Goal: Find contact information

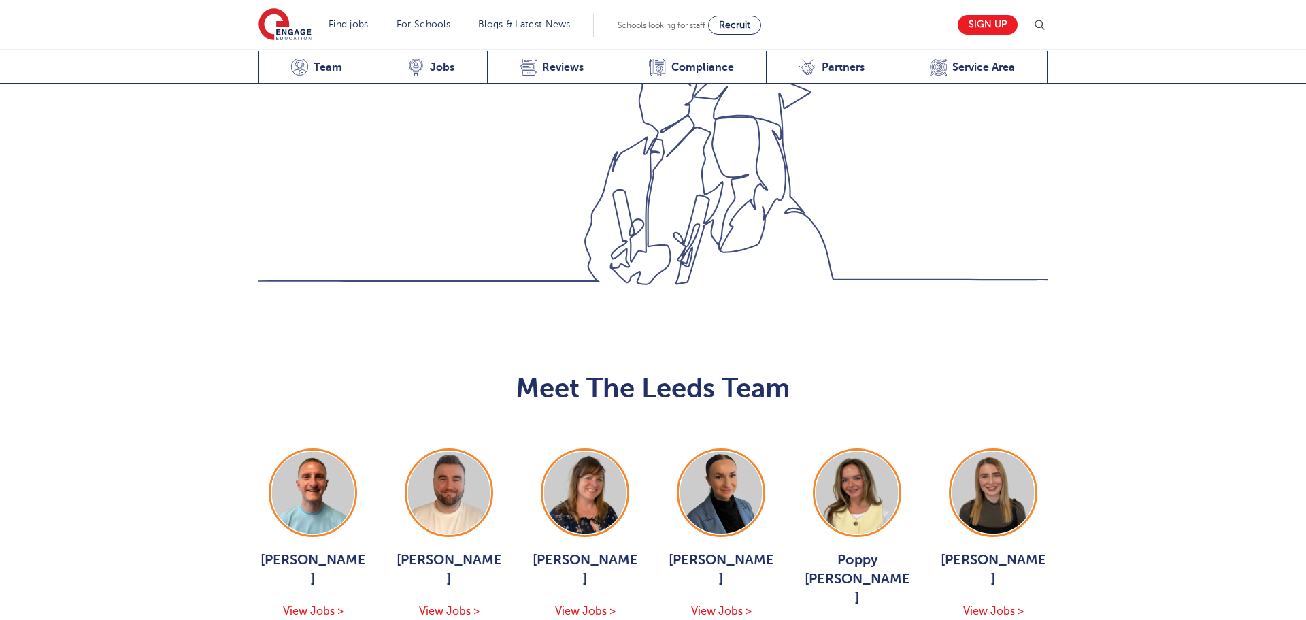
scroll to position [1293, 0]
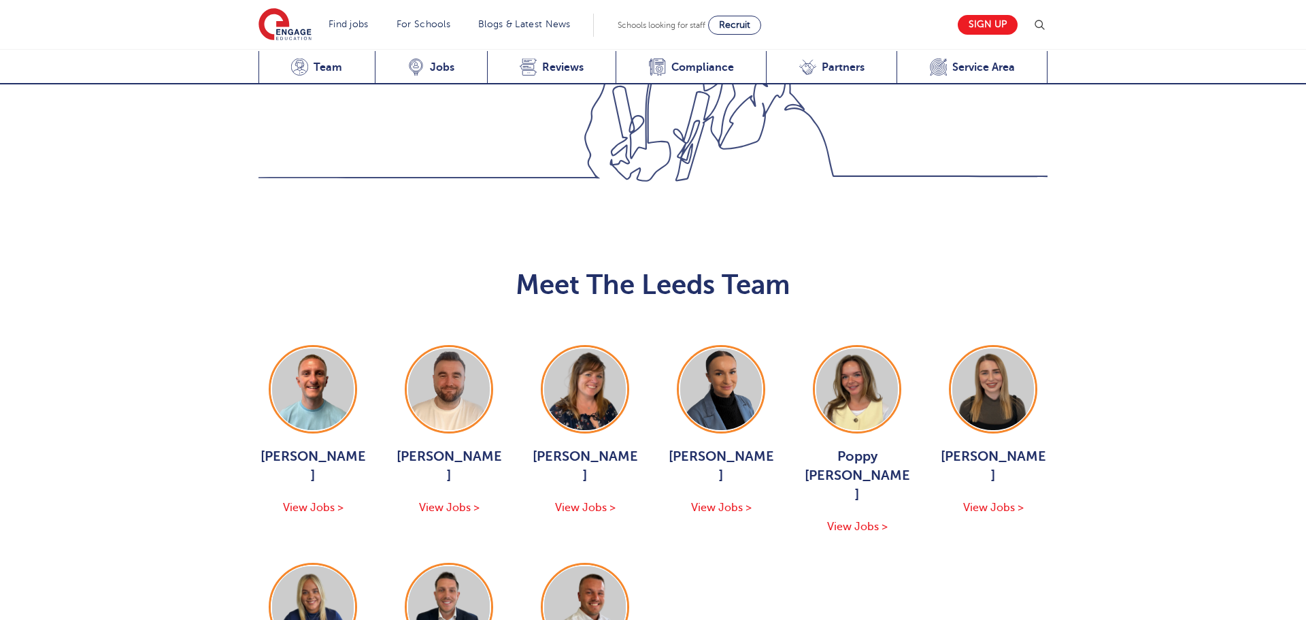
scroll to position [1487, 0]
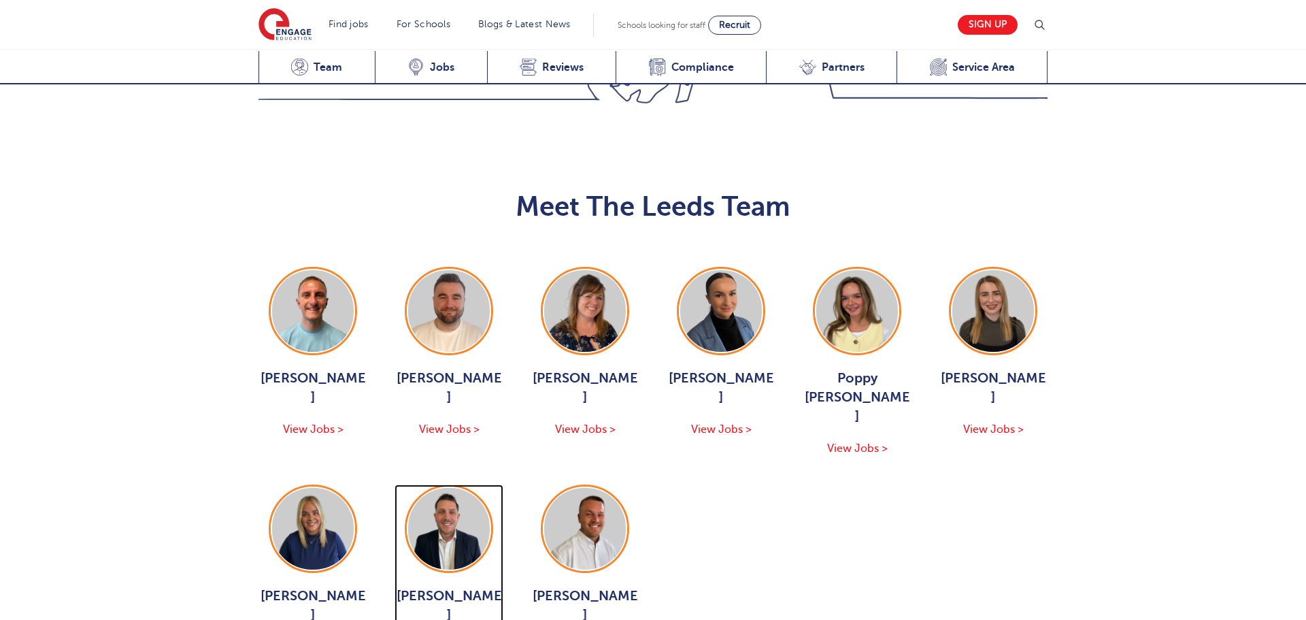
click at [470, 586] on span "Declan Goodman" at bounding box center [448, 605] width 109 height 38
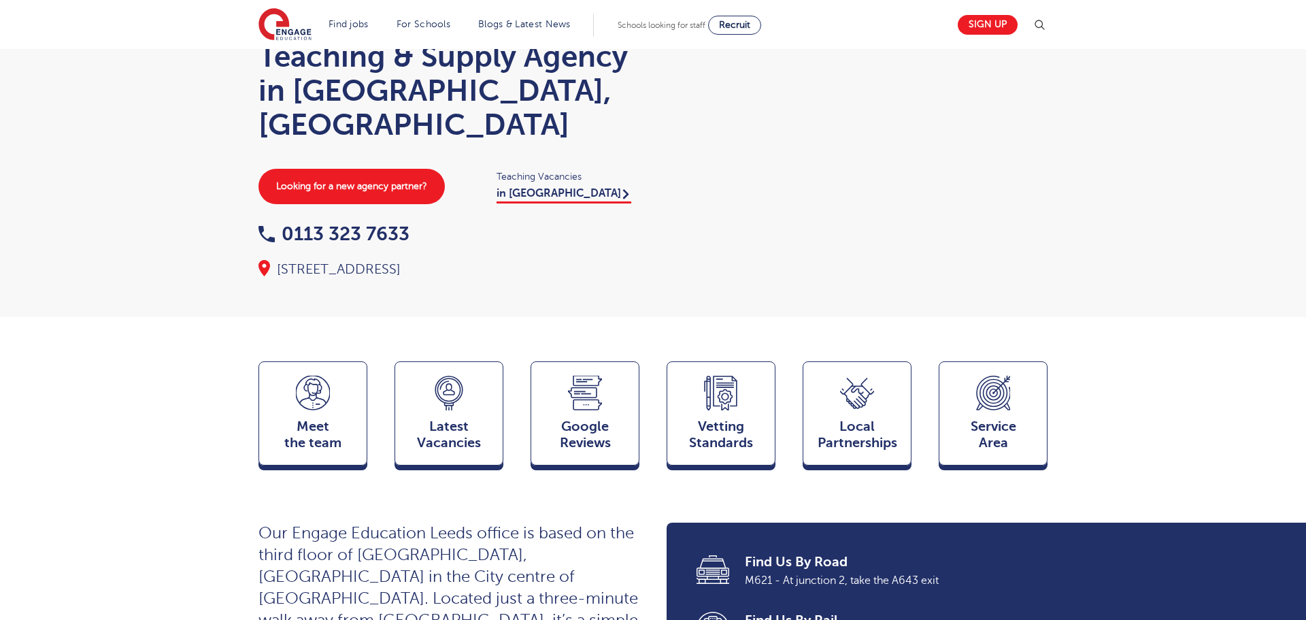
scroll to position [0, 0]
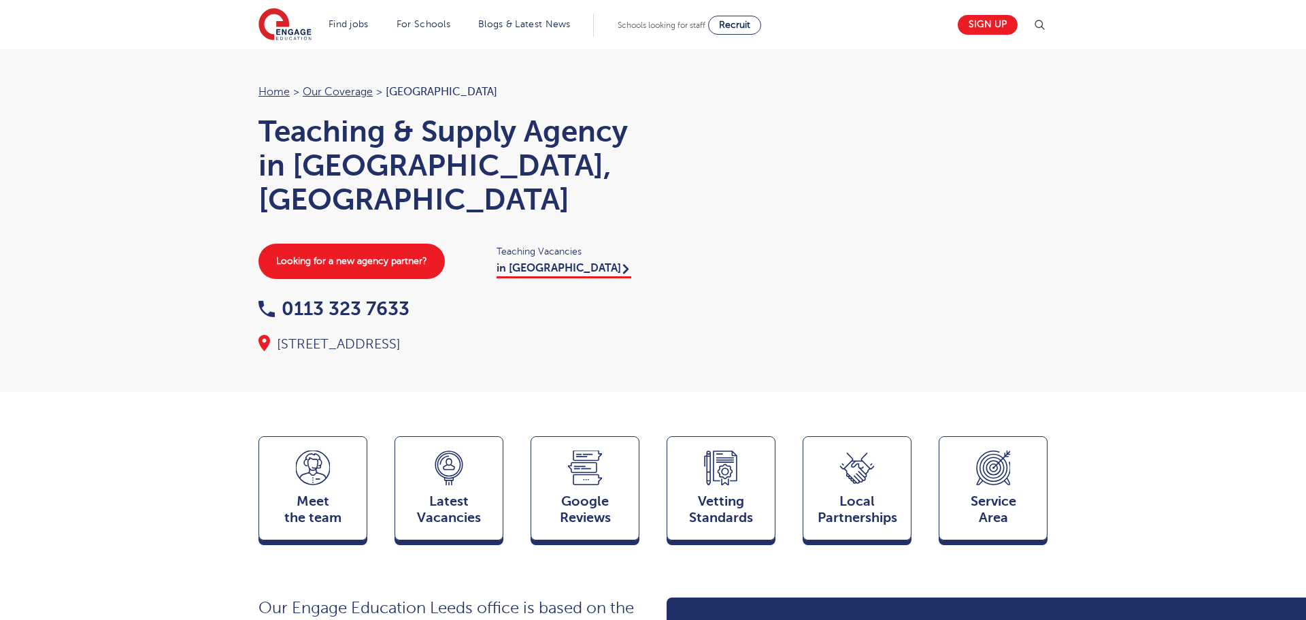
click at [517, 244] on div "Looking for a new agency partner? Teaching Vacancies in Leeds" at bounding box center [449, 260] width 408 height 35
click at [517, 262] on link "in Leeds" at bounding box center [563, 270] width 135 height 16
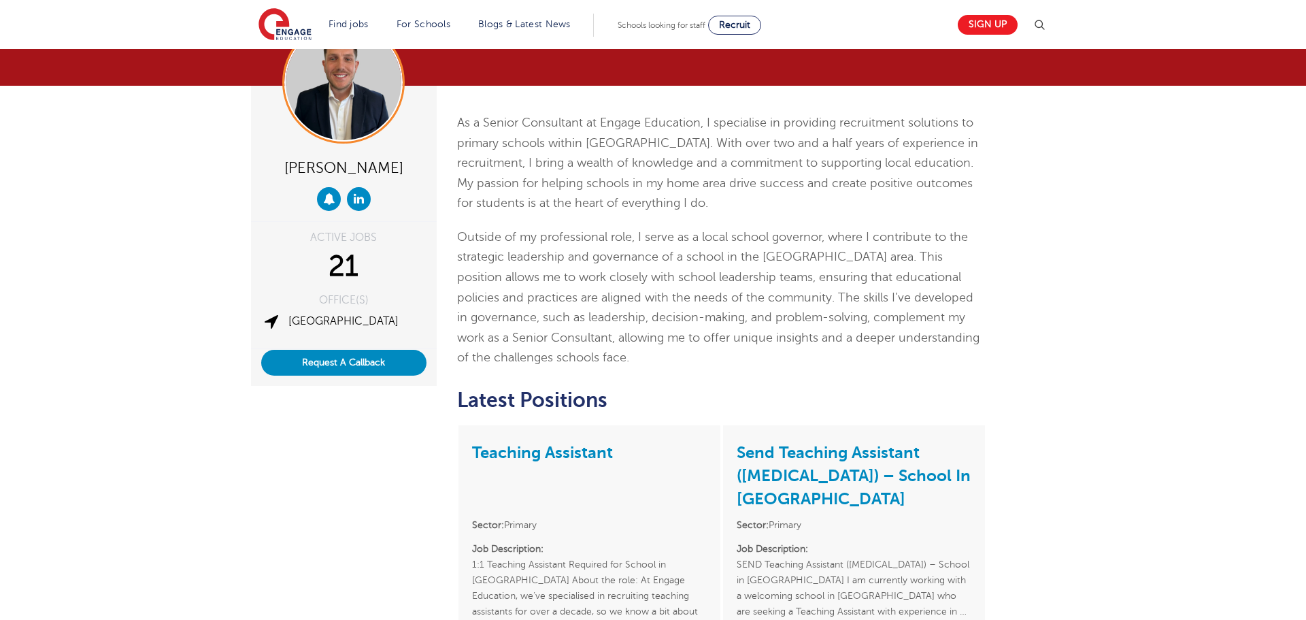
scroll to position [73, 0]
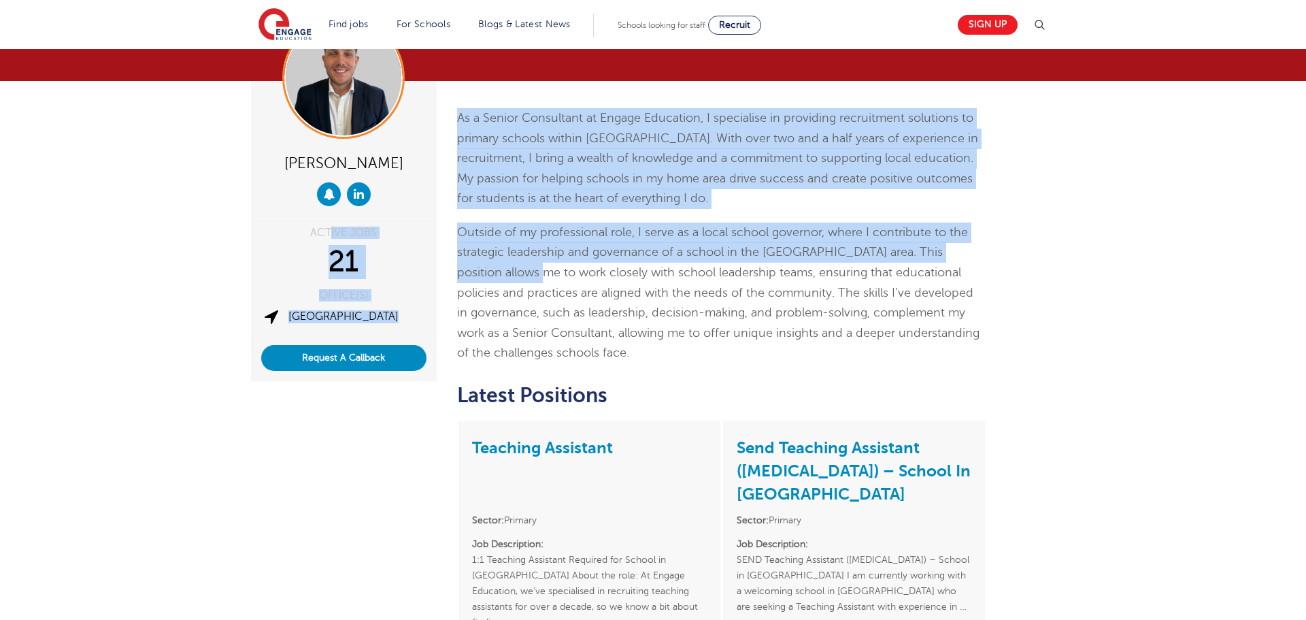
drag, startPoint x: 328, startPoint y: 231, endPoint x: 486, endPoint y: 280, distance: 165.0
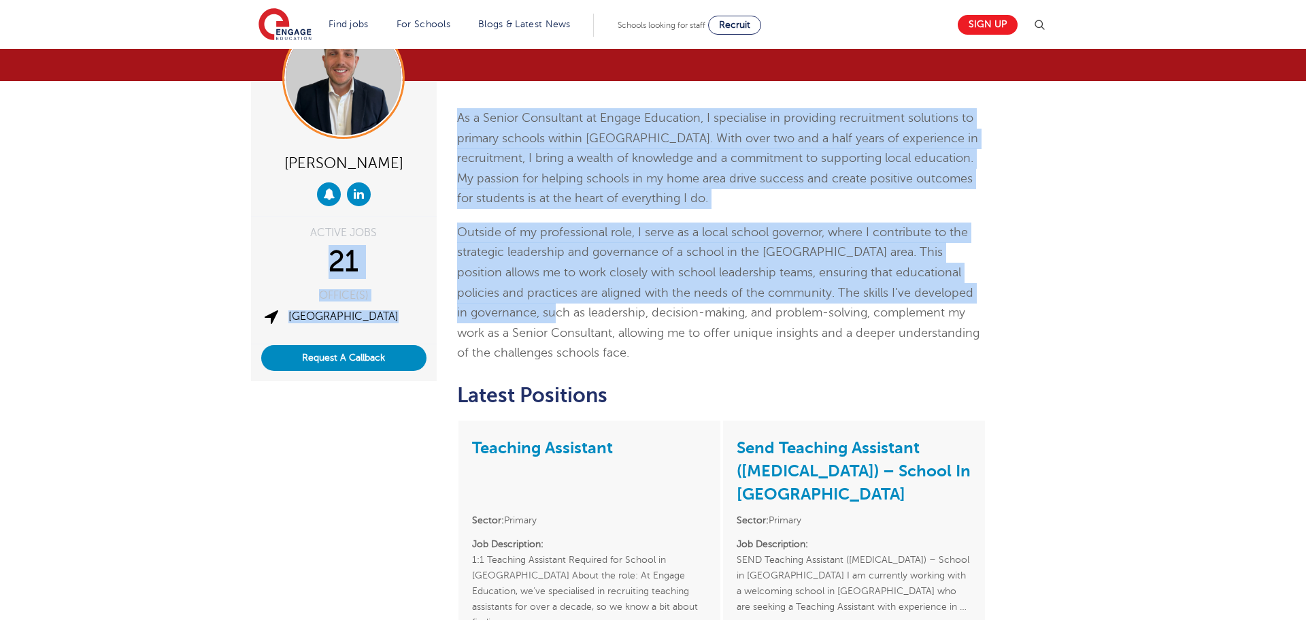
drag, startPoint x: 336, startPoint y: 248, endPoint x: 473, endPoint y: 320, distance: 154.2
click at [437, 269] on div "[PERSON_NAME] ACTIVE JOBS 21 OFFICE(S) Leeds Request A Callback" at bounding box center [344, 232] width 206 height 303
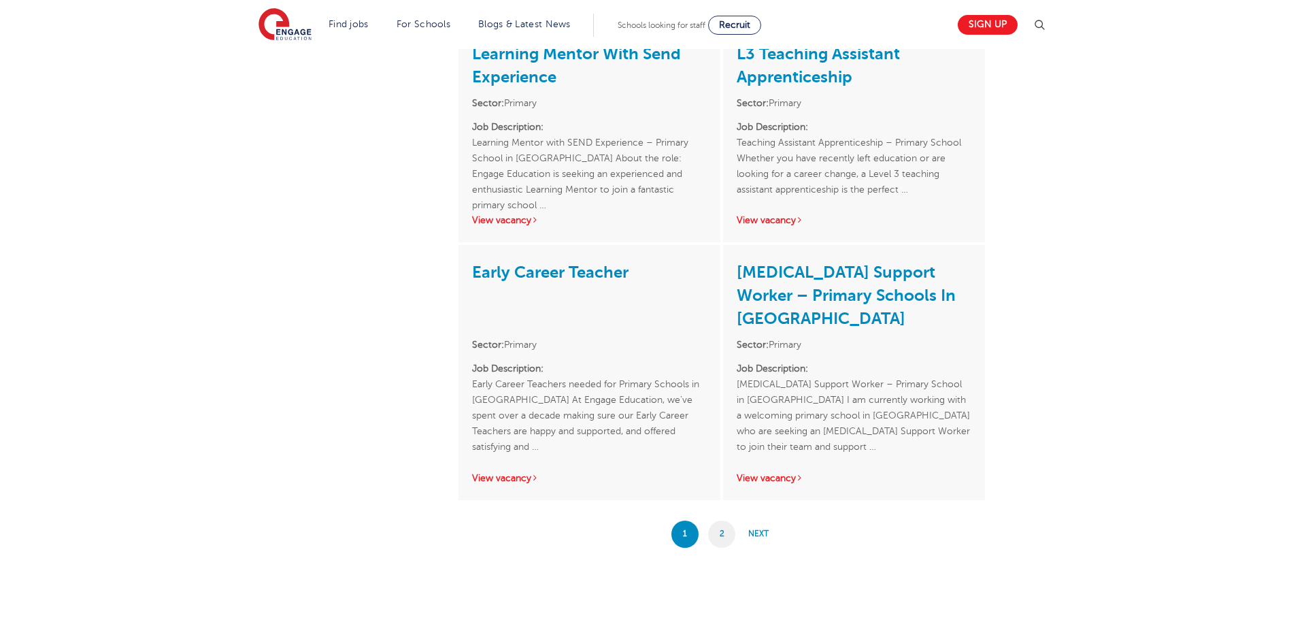
scroll to position [2439, 0]
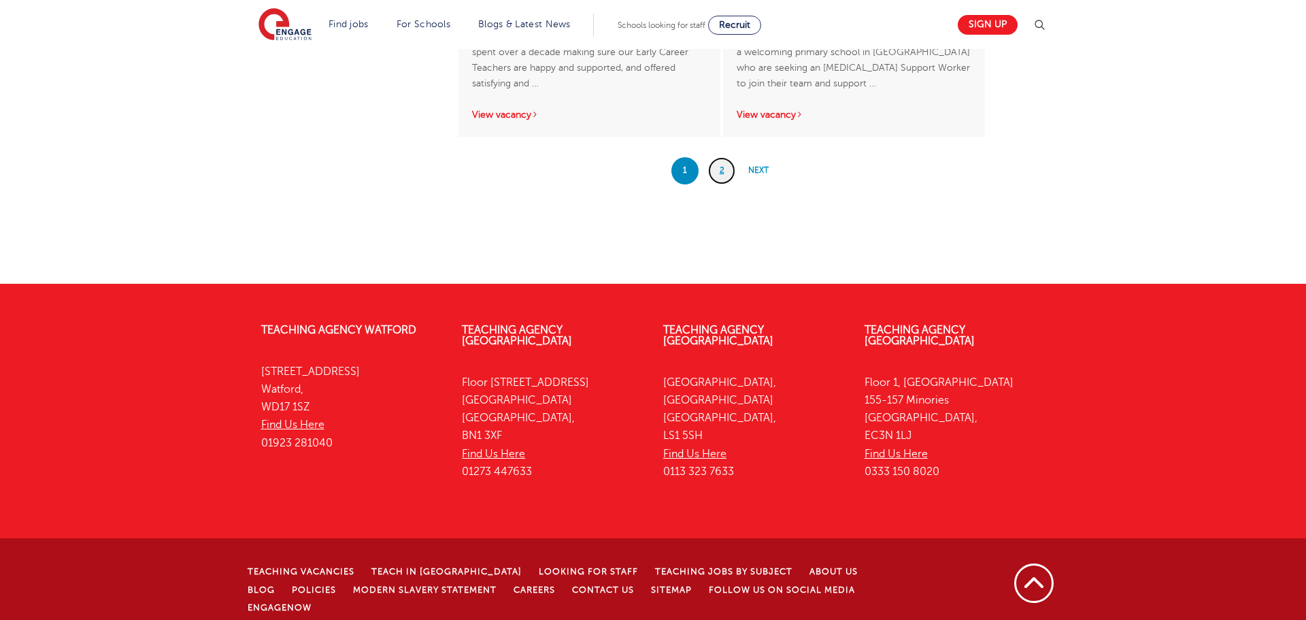
click at [718, 178] on link "2" at bounding box center [721, 170] width 27 height 27
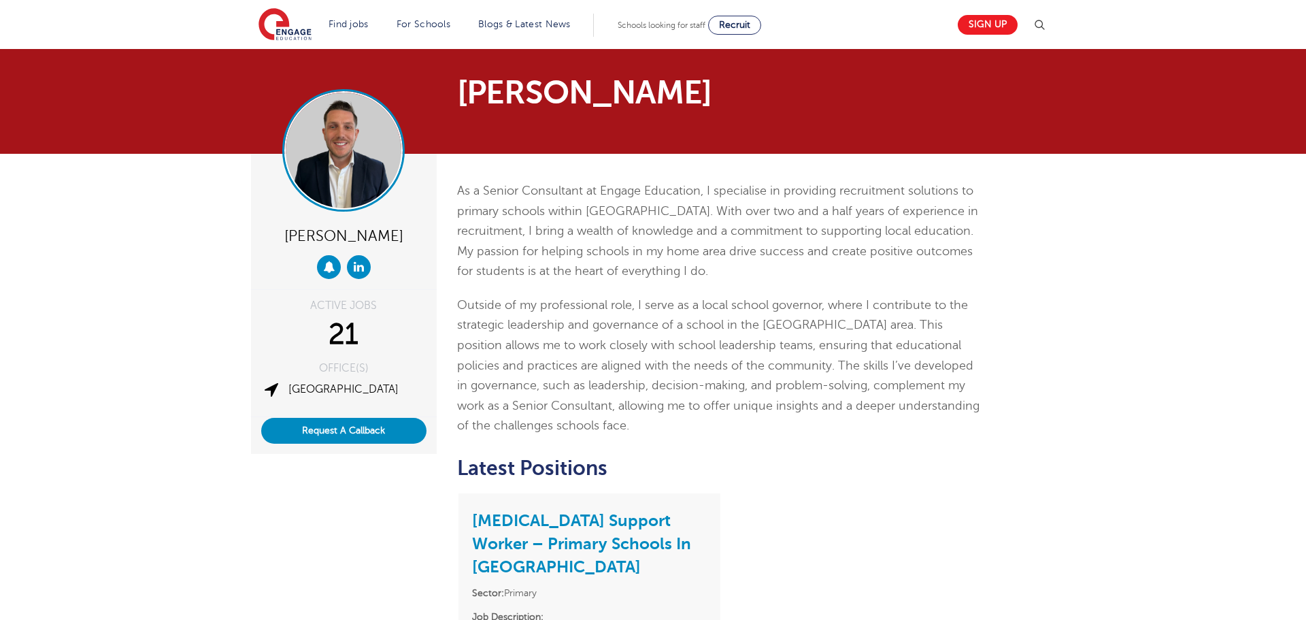
click at [350, 152] on img at bounding box center [344, 150] width 116 height 116
click at [328, 127] on img at bounding box center [344, 150] width 116 height 116
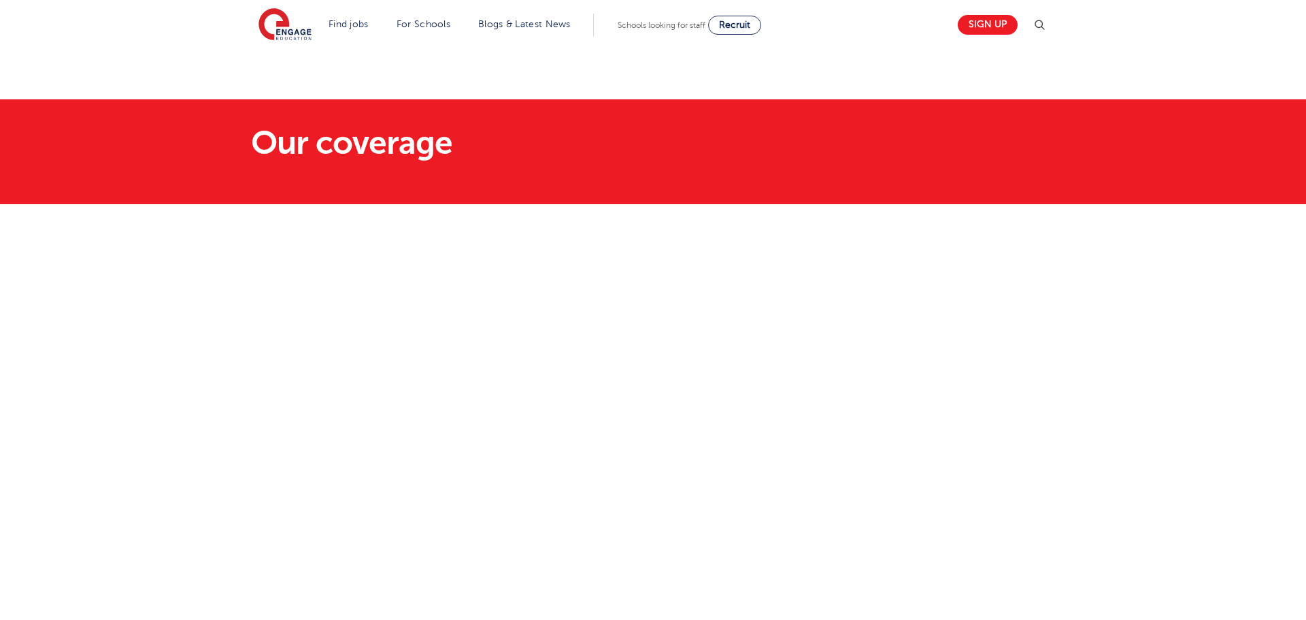
drag, startPoint x: 769, startPoint y: 194, endPoint x: 729, endPoint y: 167, distance: 47.9
click at [729, 167] on section "Our coverage" at bounding box center [653, 151] width 1306 height 105
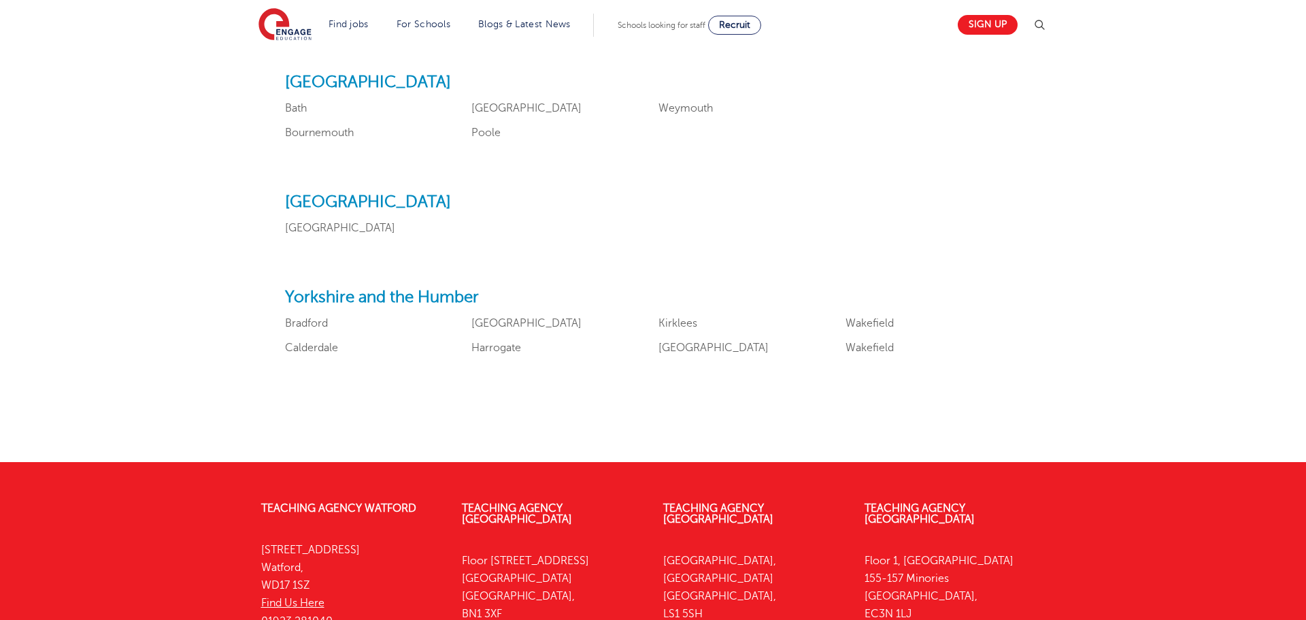
scroll to position [1844, 0]
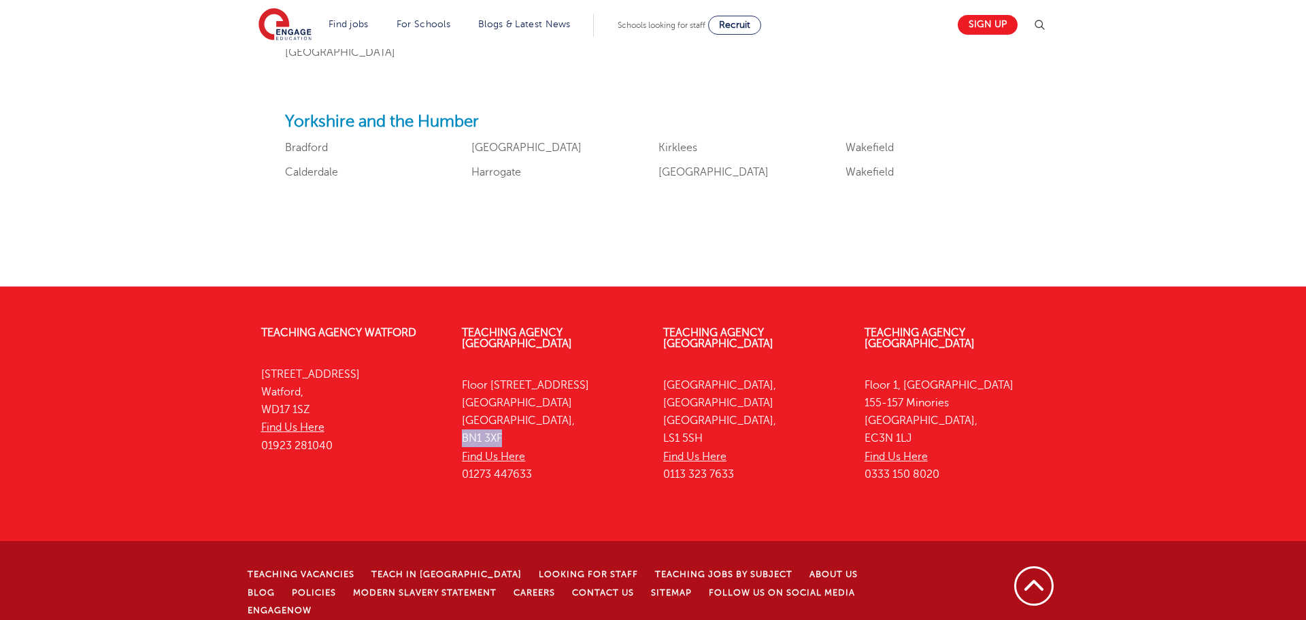
drag, startPoint x: 462, startPoint y: 425, endPoint x: 530, endPoint y: 425, distance: 67.3
click at [530, 425] on p "[STREET_ADDRESS] Find Us Here 01273 447633" at bounding box center [552, 429] width 181 height 107
copy p "BN1 3XF"
click at [926, 412] on p "[STREET_ADDRESS] Find Us Here 0333 150 8020" at bounding box center [954, 429] width 181 height 107
drag, startPoint x: 922, startPoint y: 420, endPoint x: 860, endPoint y: 425, distance: 62.8
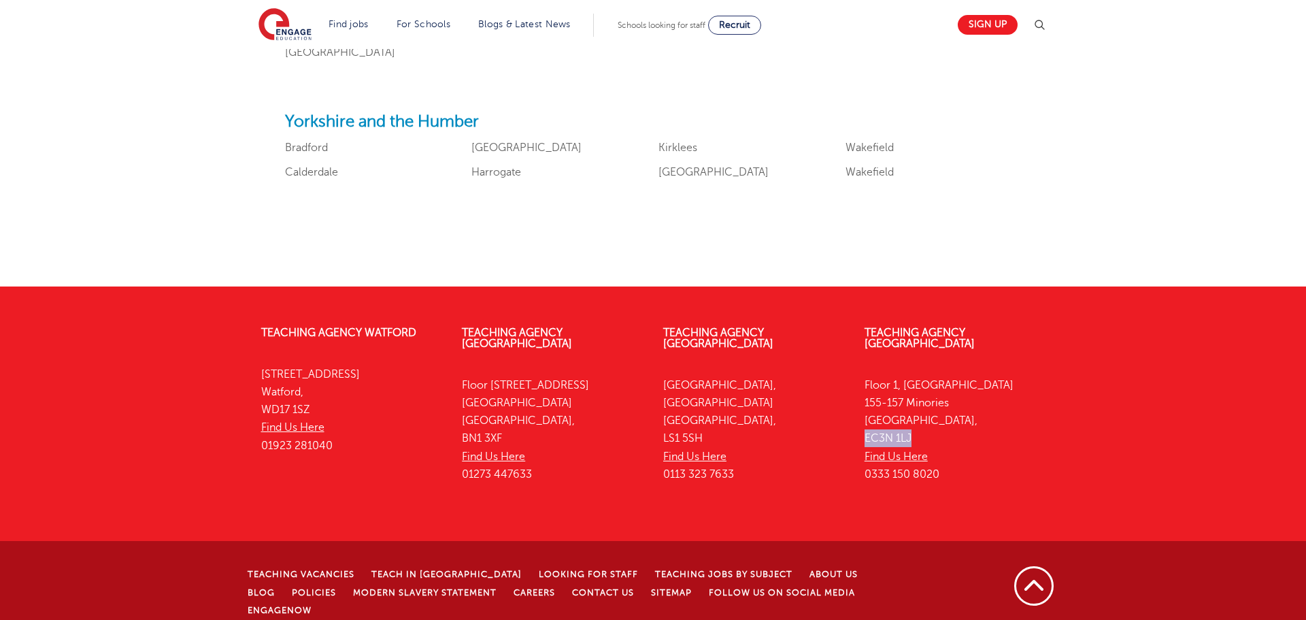
click at [860, 425] on div "Teaching Agency [STREET_ADDRESS] Find Us Here 0333 150 8020" at bounding box center [954, 407] width 201 height 201
copy p "EC3N 1LJ"
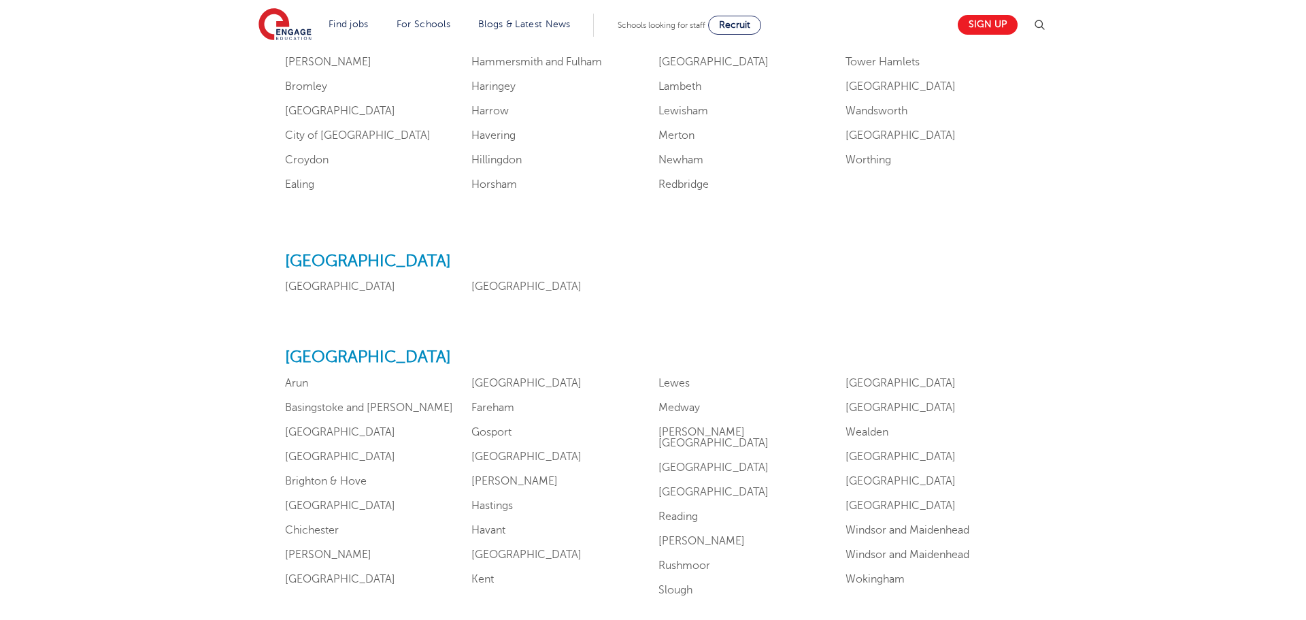
scroll to position [499, 0]
